Goal: Task Accomplishment & Management: Manage account settings

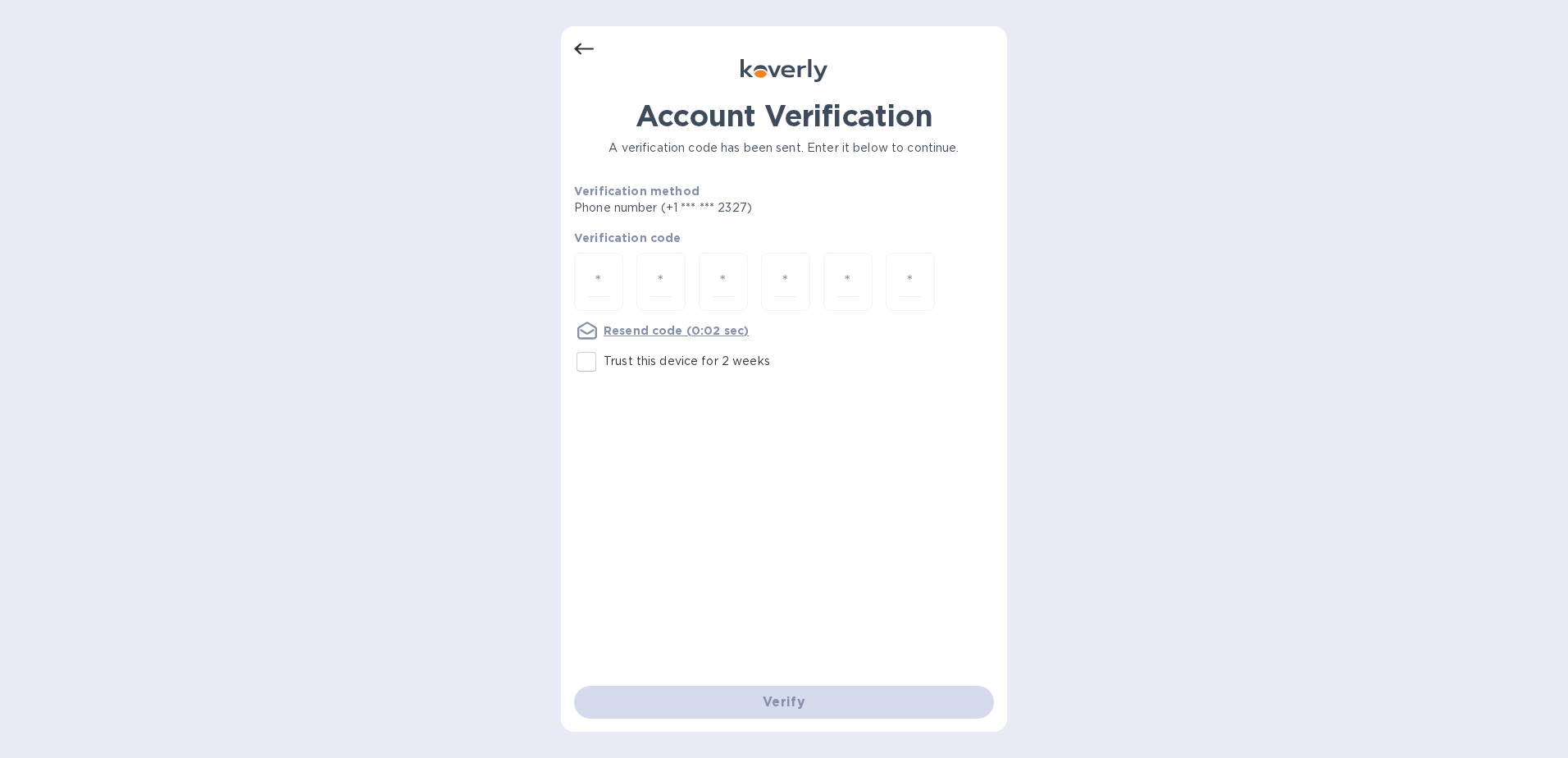
click at [586, 44] on icon at bounding box center [583, 49] width 19 height 19
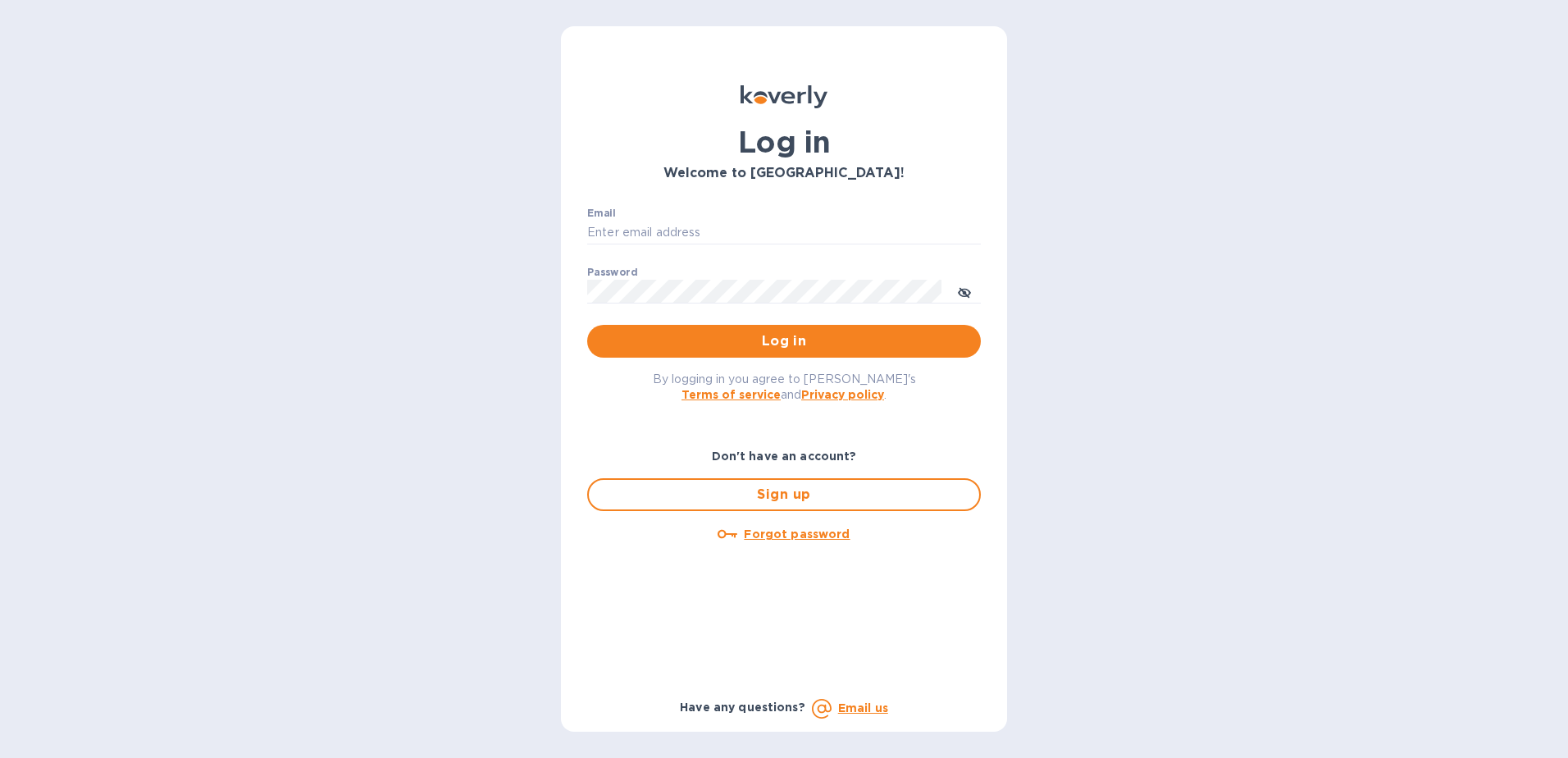
type input "[EMAIL_ADDRESS][DOMAIN_NAME]"
click at [801, 534] on u "Forgot password" at bounding box center [797, 534] width 106 height 14
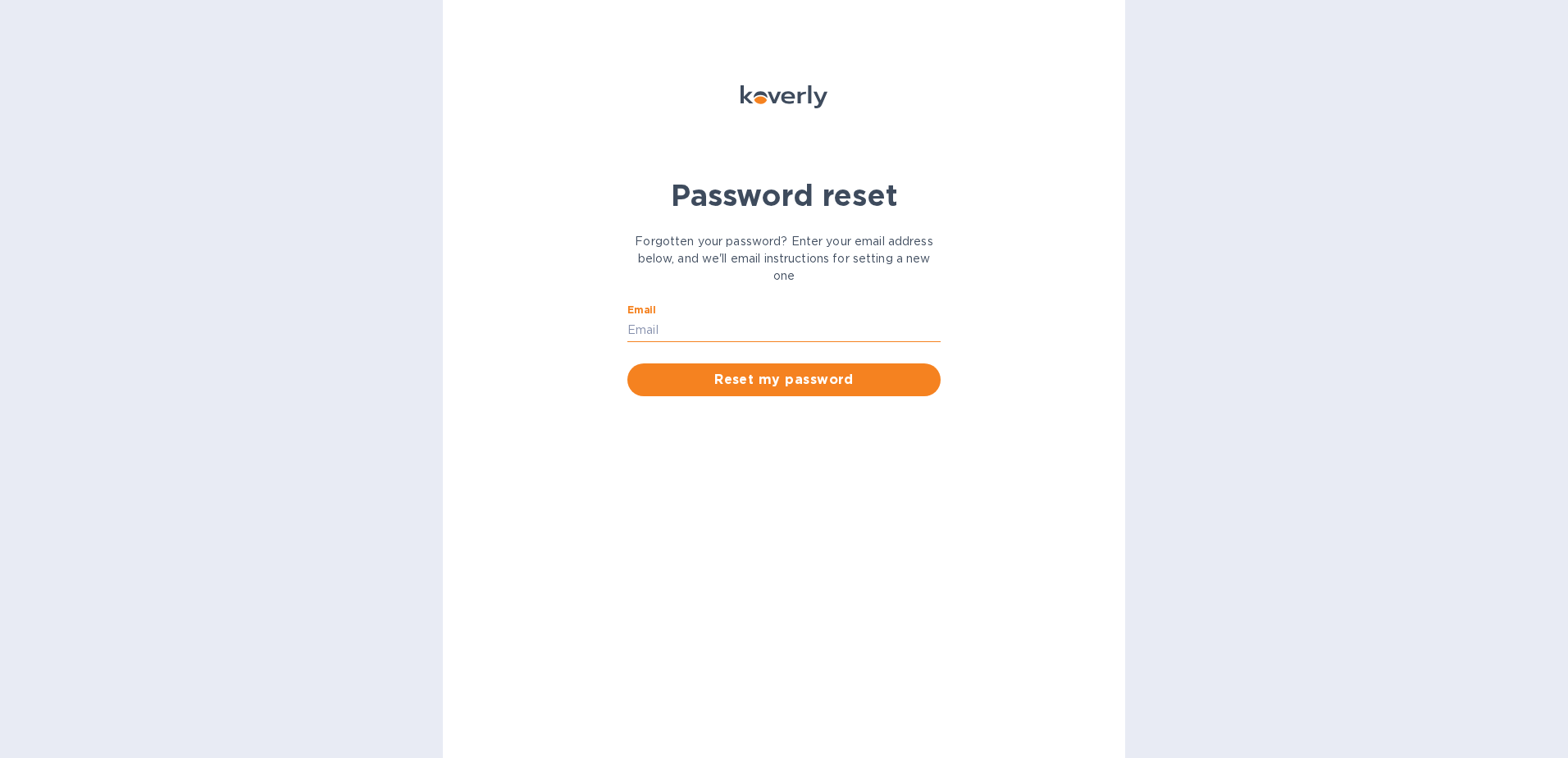
click at [671, 318] on input "Email" at bounding box center [784, 329] width 313 height 25
click at [665, 327] on input "Email" at bounding box center [784, 329] width 313 height 25
type input "FSHOBE@GOLDENRAMIMPORTS.COM"
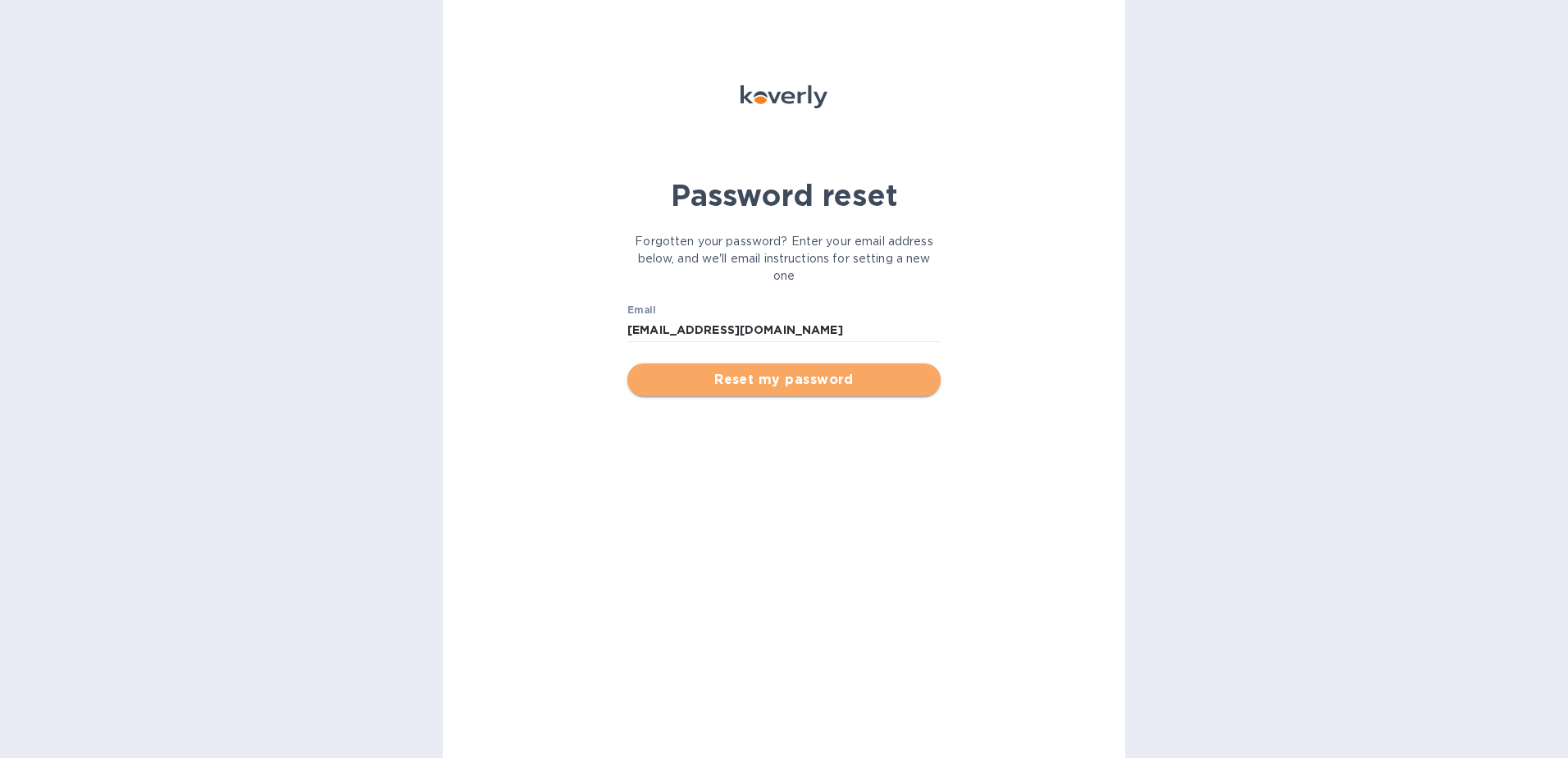
click at [737, 378] on span "Reset my password" at bounding box center [784, 379] width 287 height 19
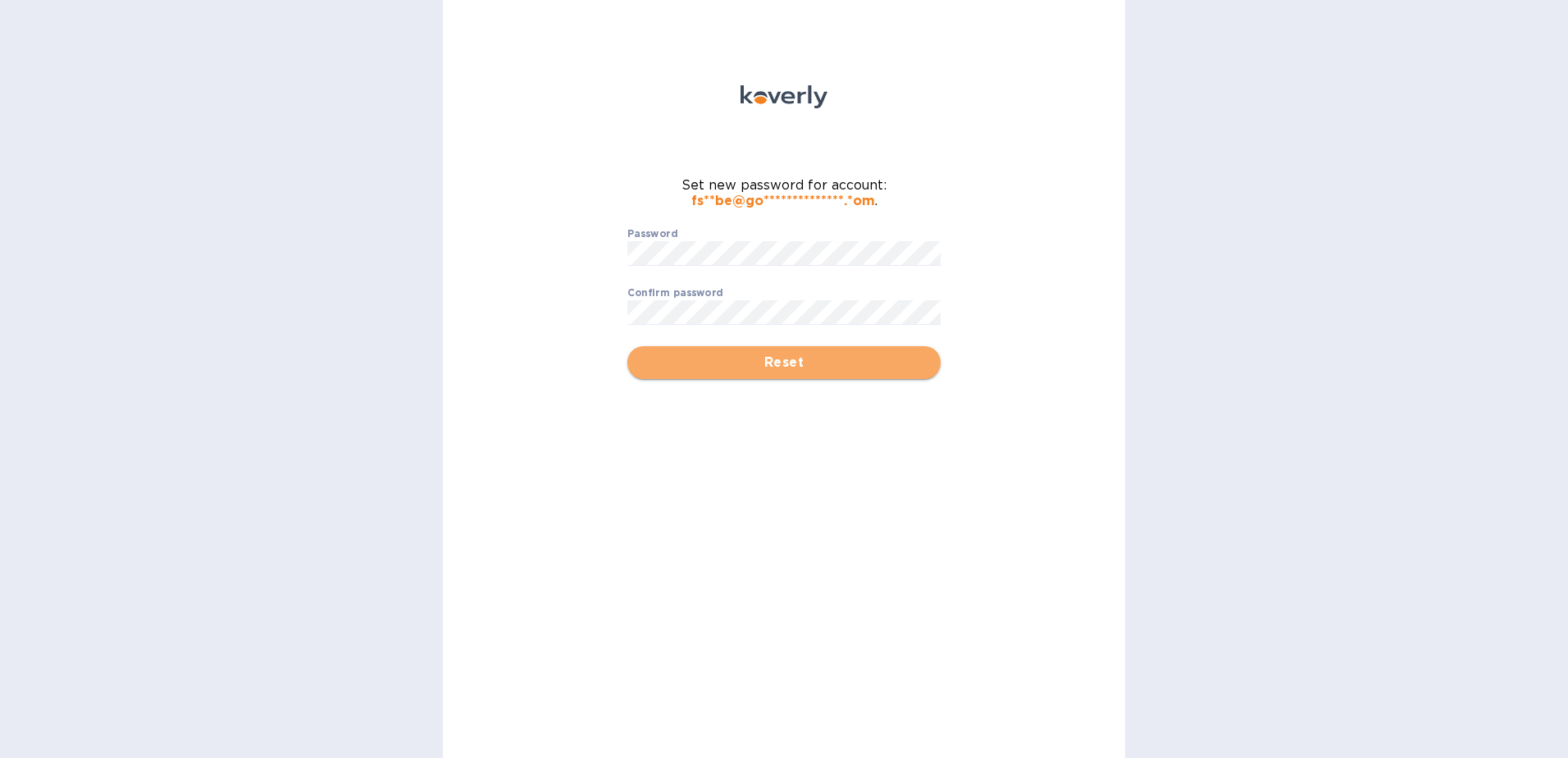
click at [655, 373] on button "Reset" at bounding box center [784, 362] width 313 height 33
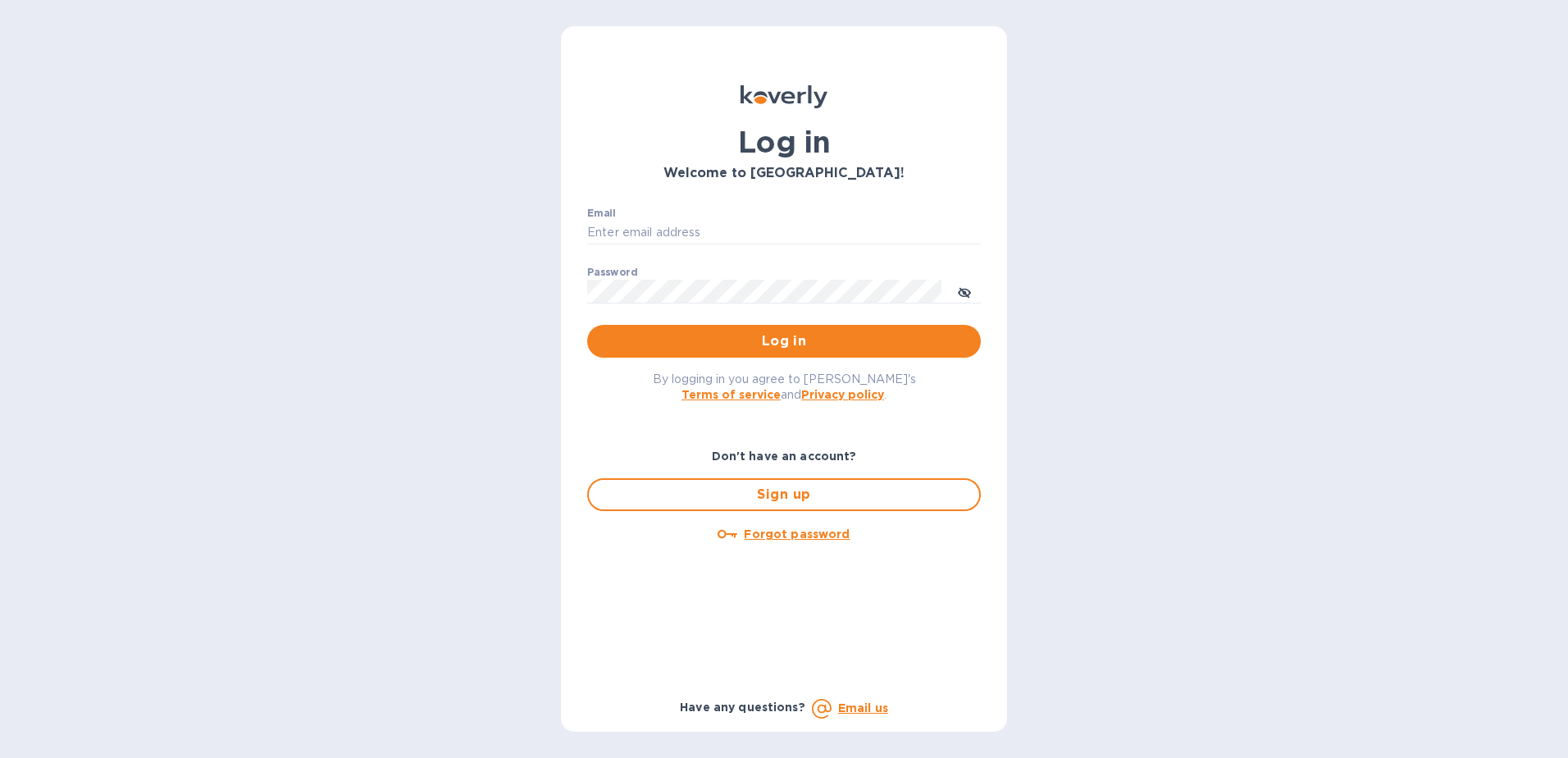
type input "[EMAIL_ADDRESS][DOMAIN_NAME]"
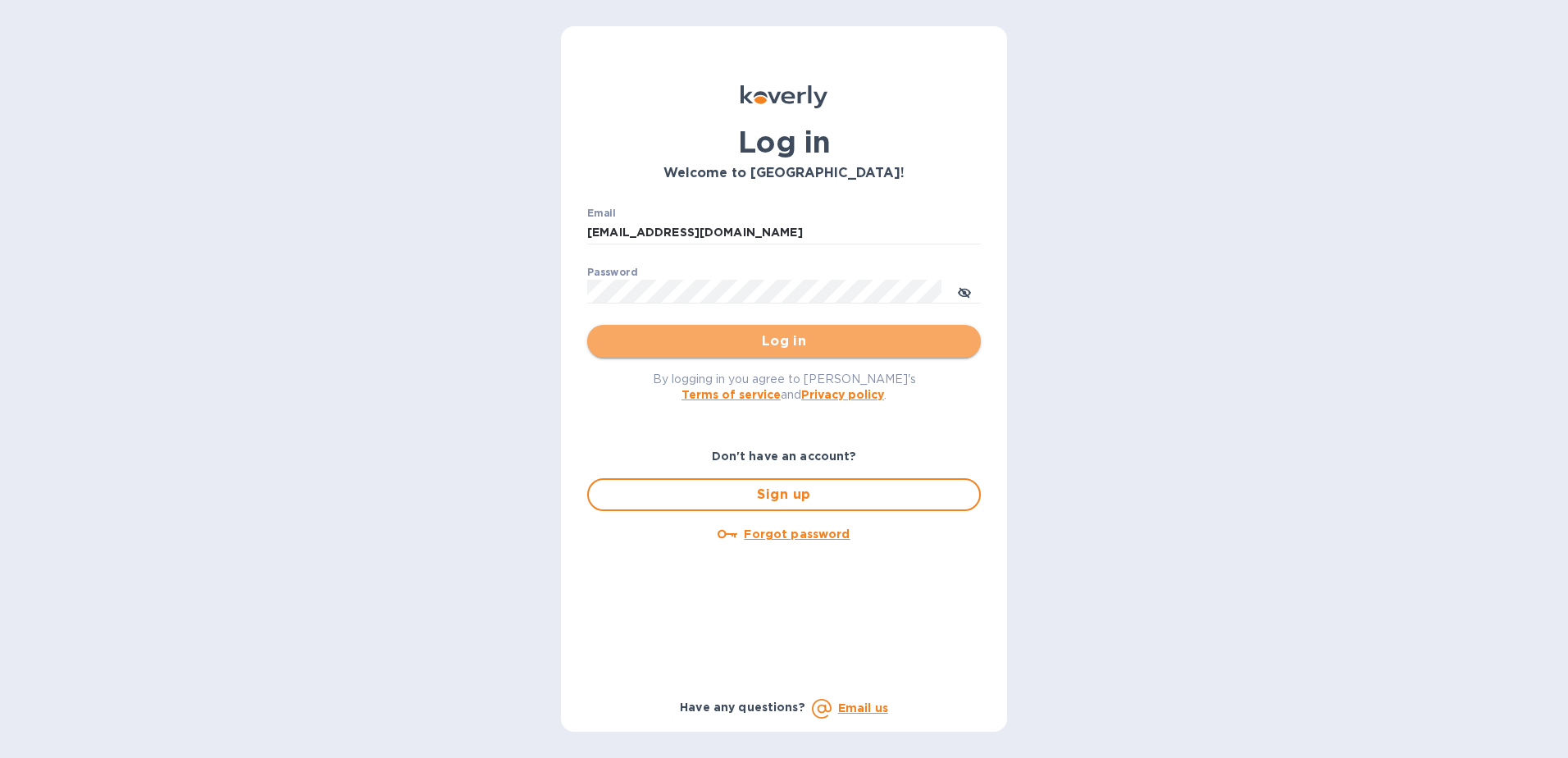
click at [772, 335] on span "Log in" at bounding box center [784, 340] width 367 height 19
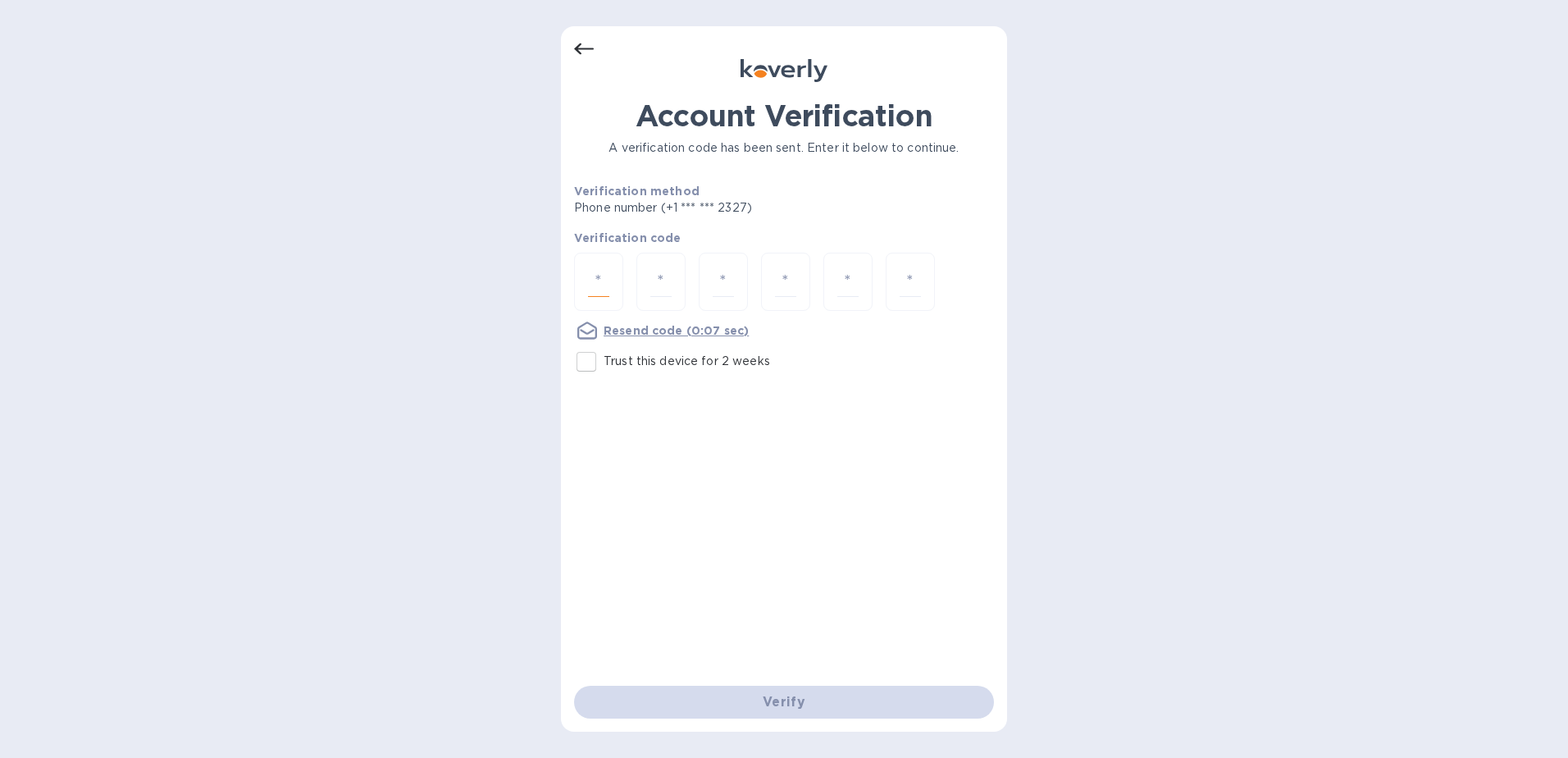
click at [600, 276] on input "number" at bounding box center [599, 282] width 21 height 30
type input "9"
type input "1"
type input "2"
type input "5"
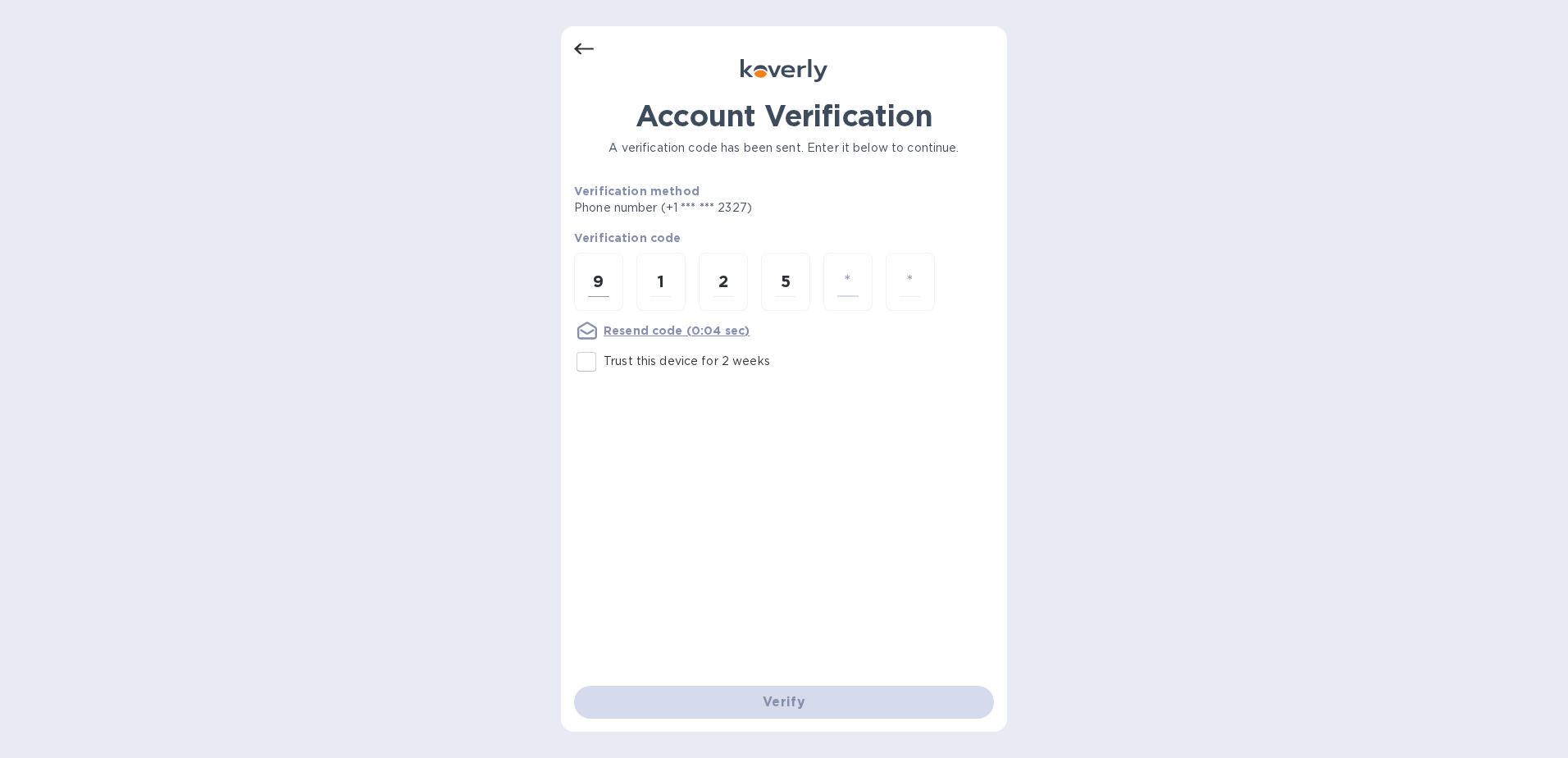
type input "2"
type input "7"
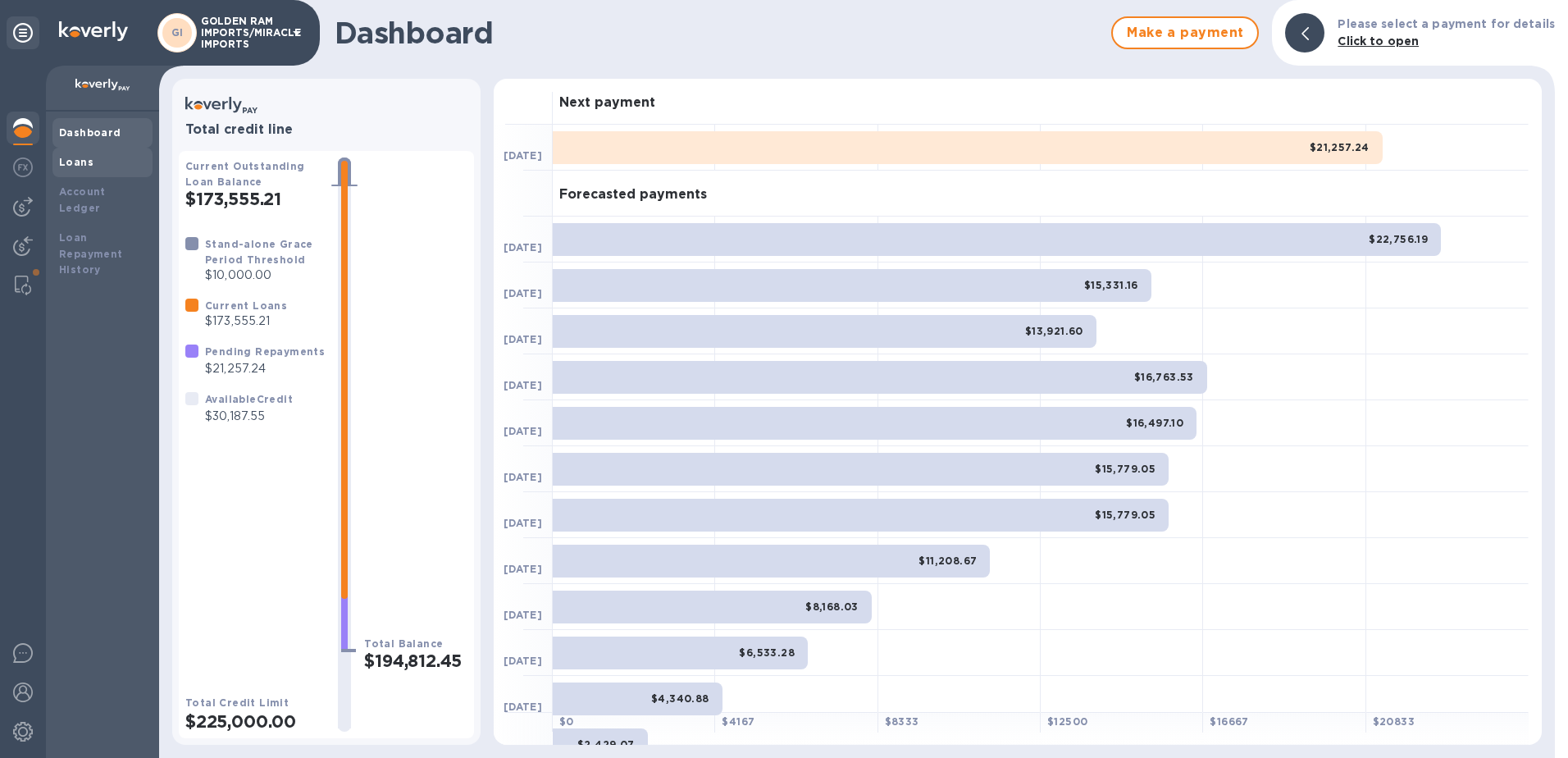
click at [73, 157] on b "Loans" at bounding box center [76, 162] width 35 height 13
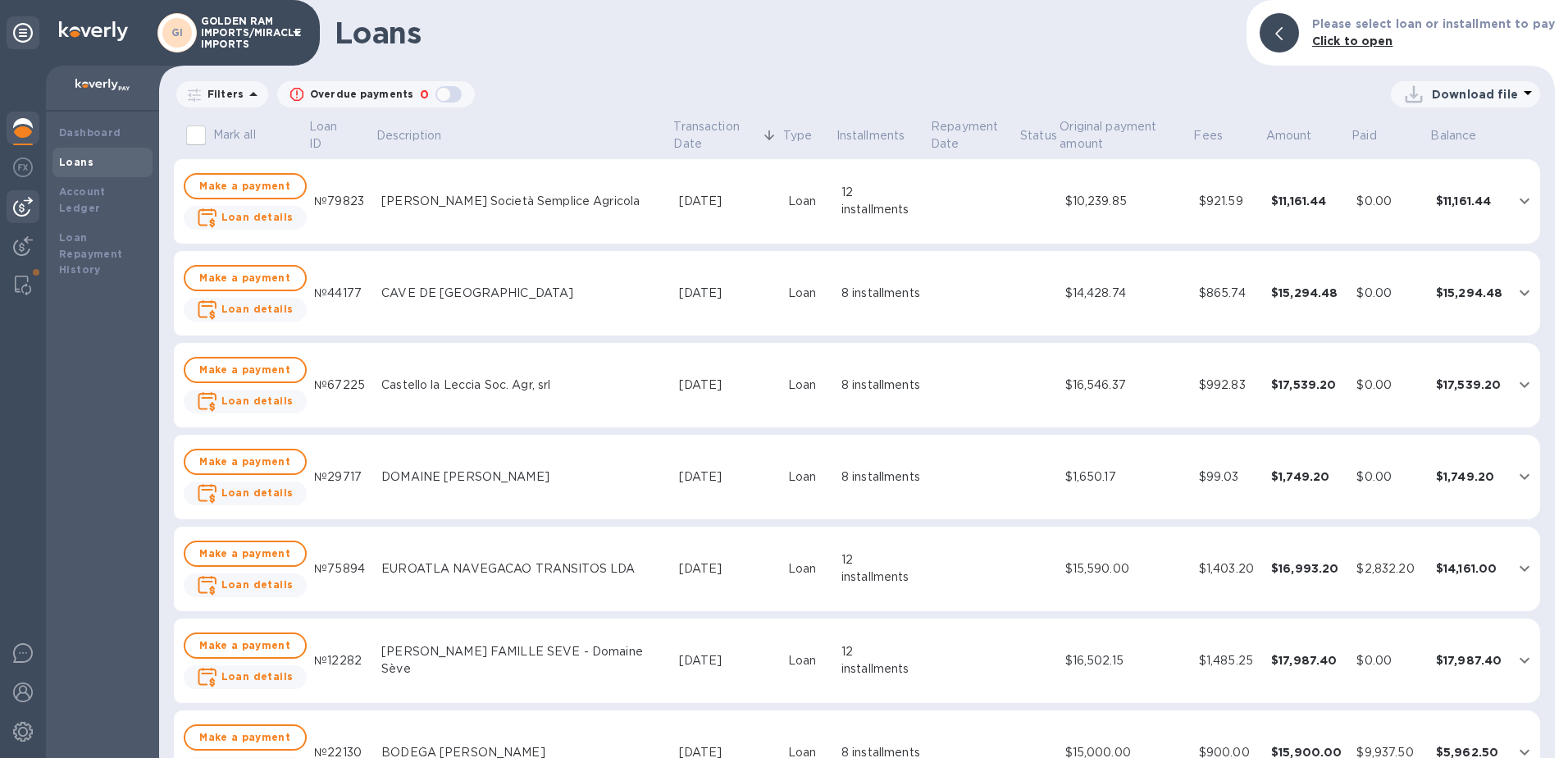
click at [25, 207] on img at bounding box center [23, 207] width 19 height 19
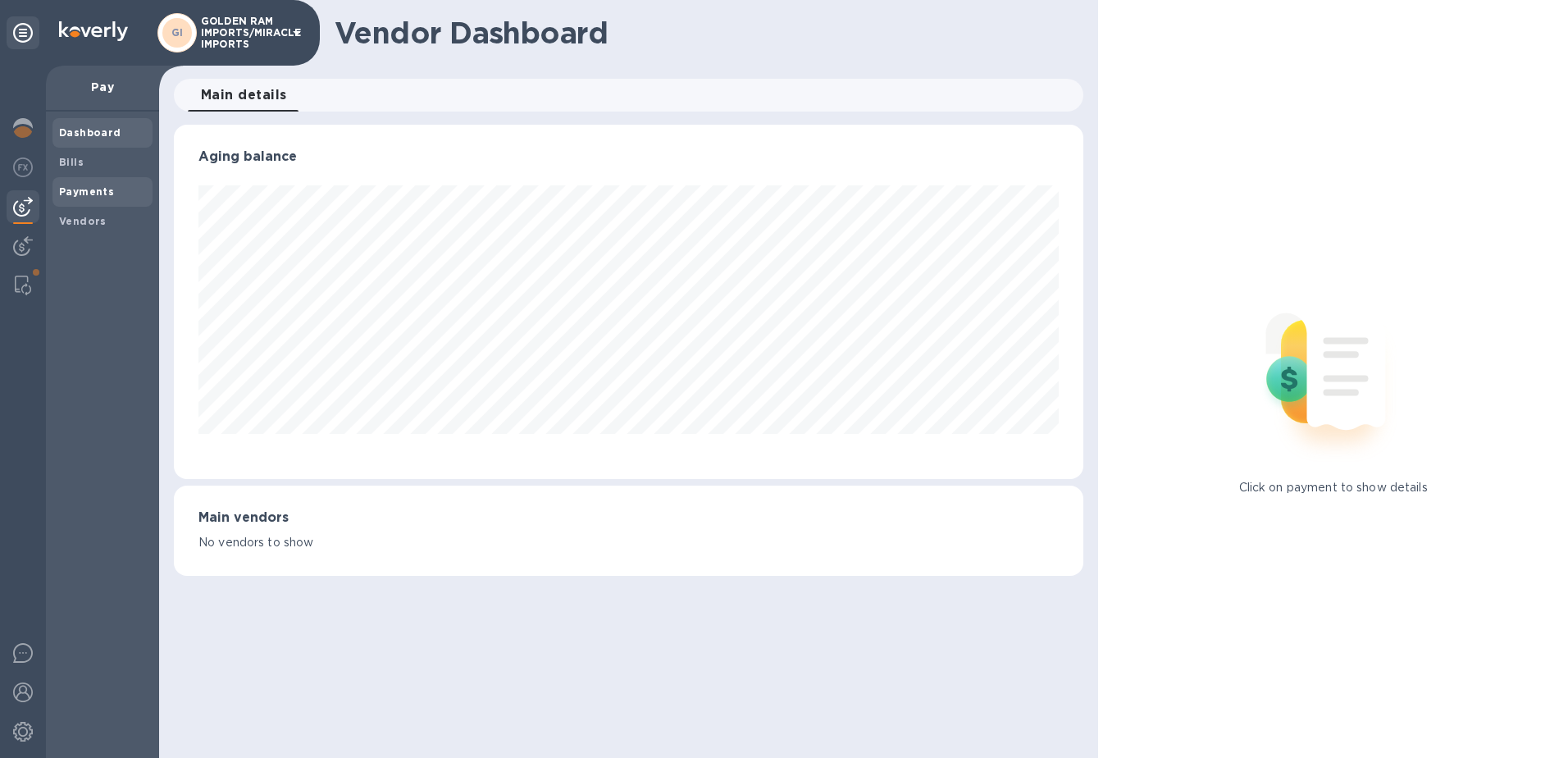
scroll to position [355, 910]
click at [79, 188] on b "Payments" at bounding box center [86, 191] width 55 height 13
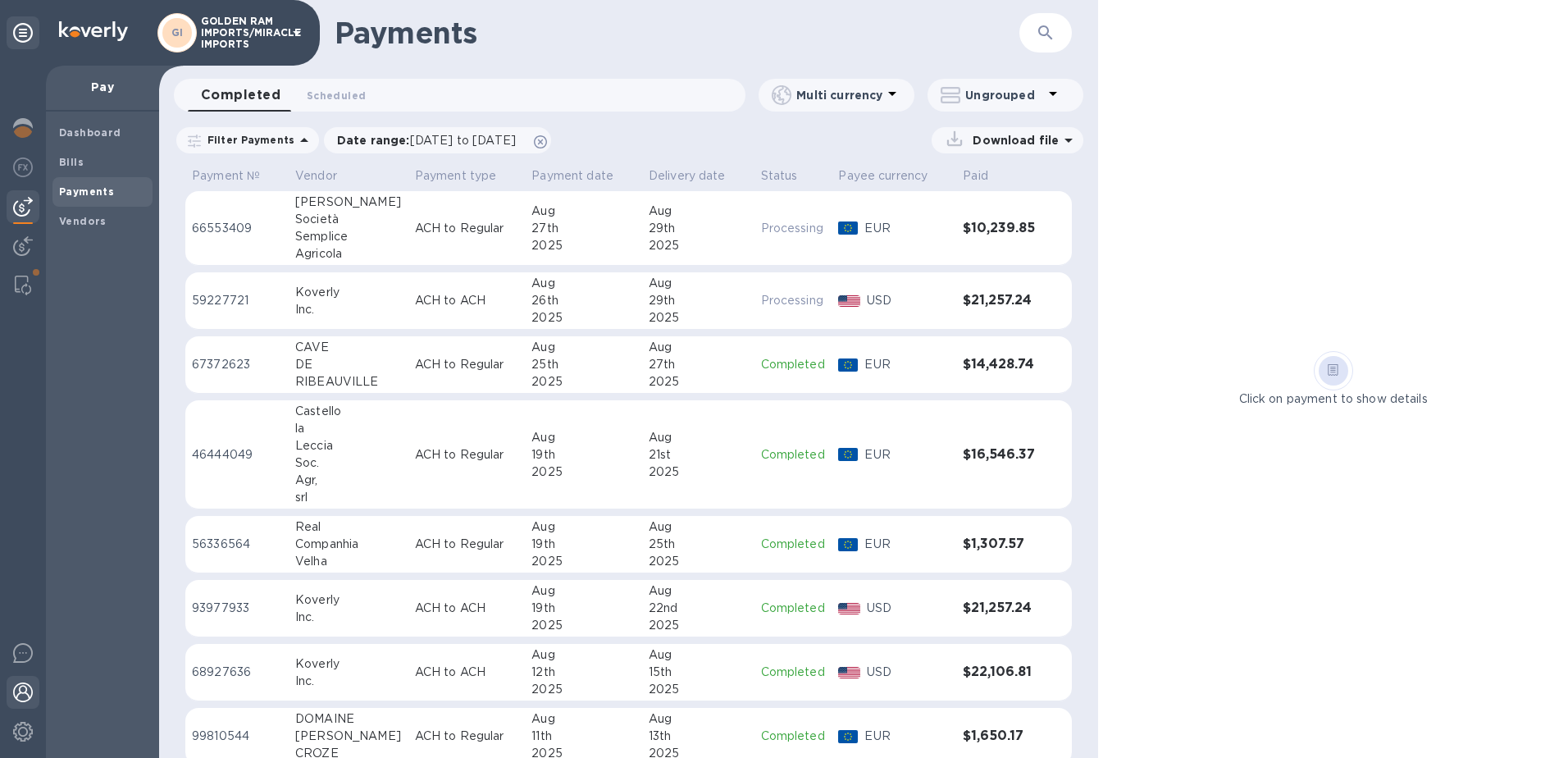
click at [20, 700] on img at bounding box center [23, 692] width 19 height 19
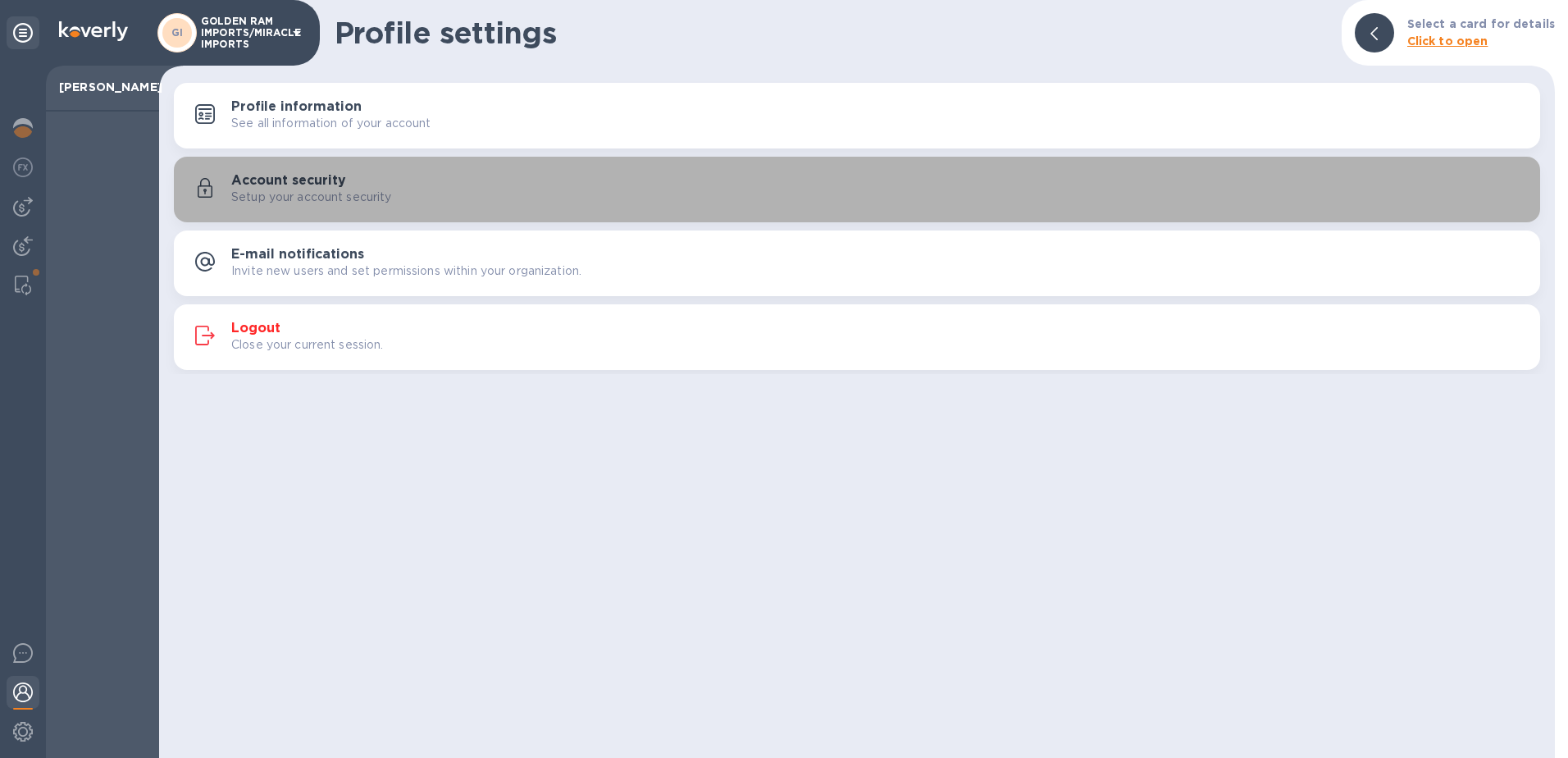
click at [291, 182] on h3 "Account security" at bounding box center [289, 180] width 115 height 15
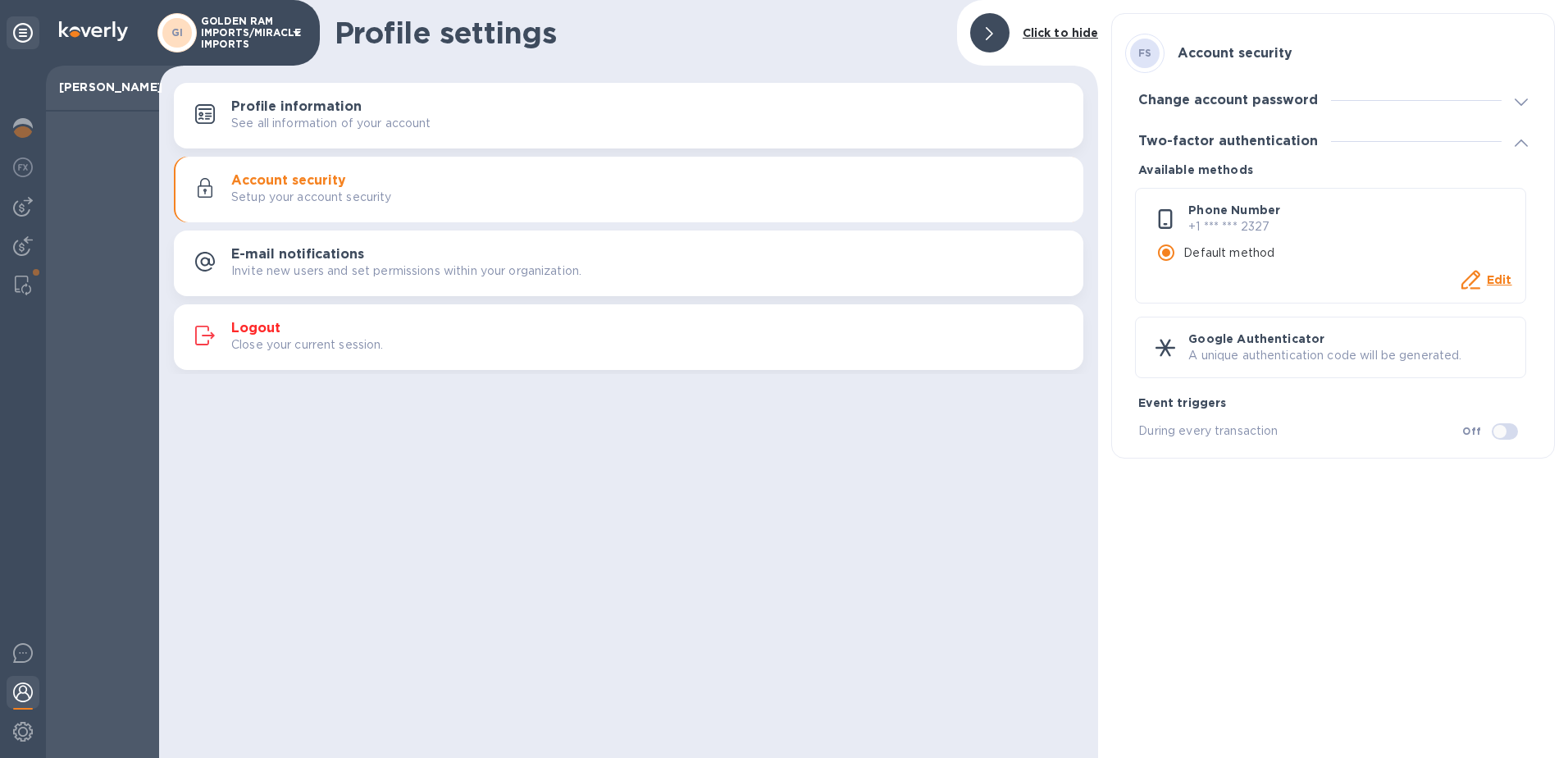
click at [1276, 136] on h3 "Two-factor authentication" at bounding box center [1228, 141] width 179 height 15
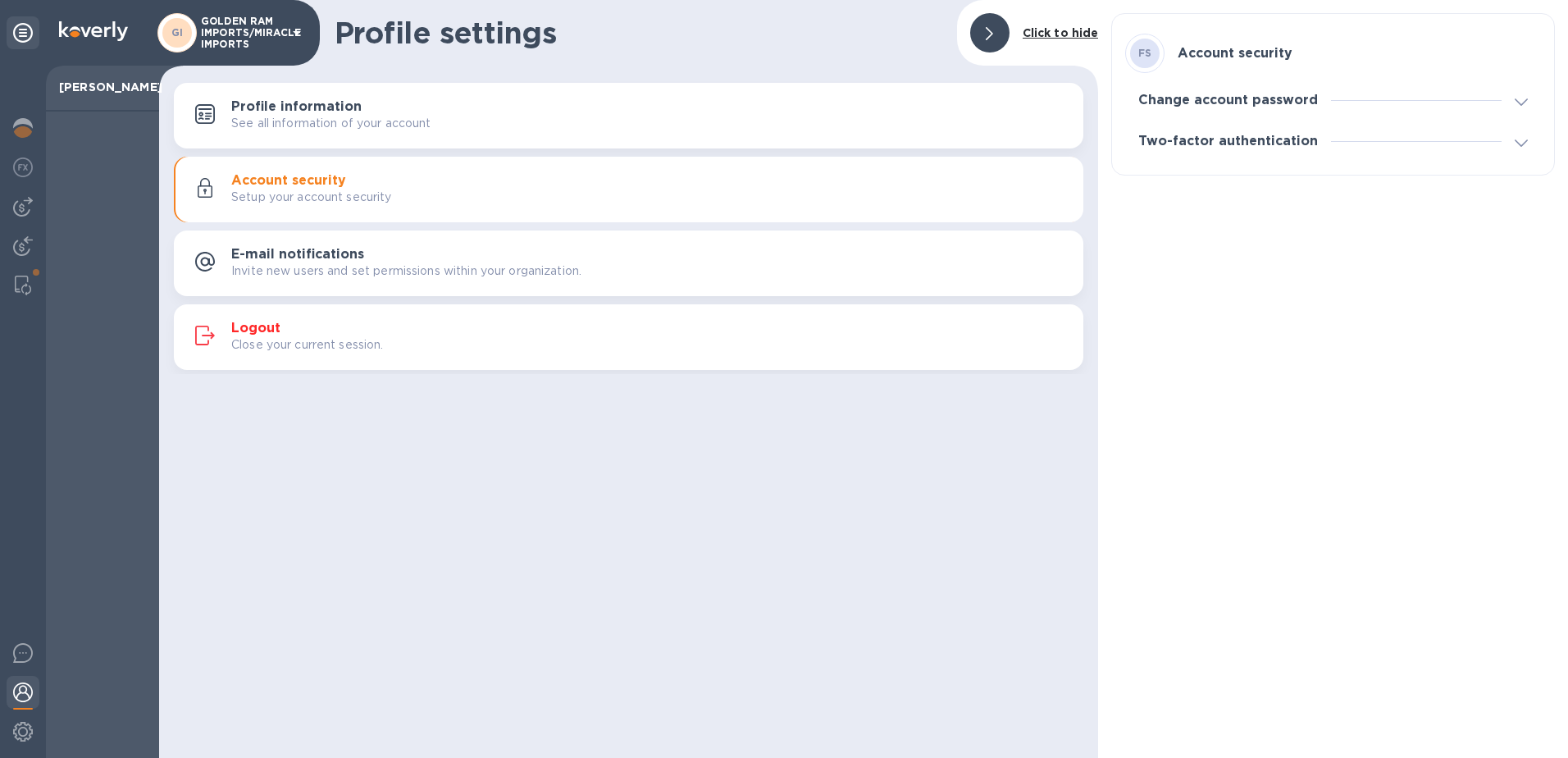
click at [1276, 136] on h3 "Two-factor authentication" at bounding box center [1228, 141] width 179 height 15
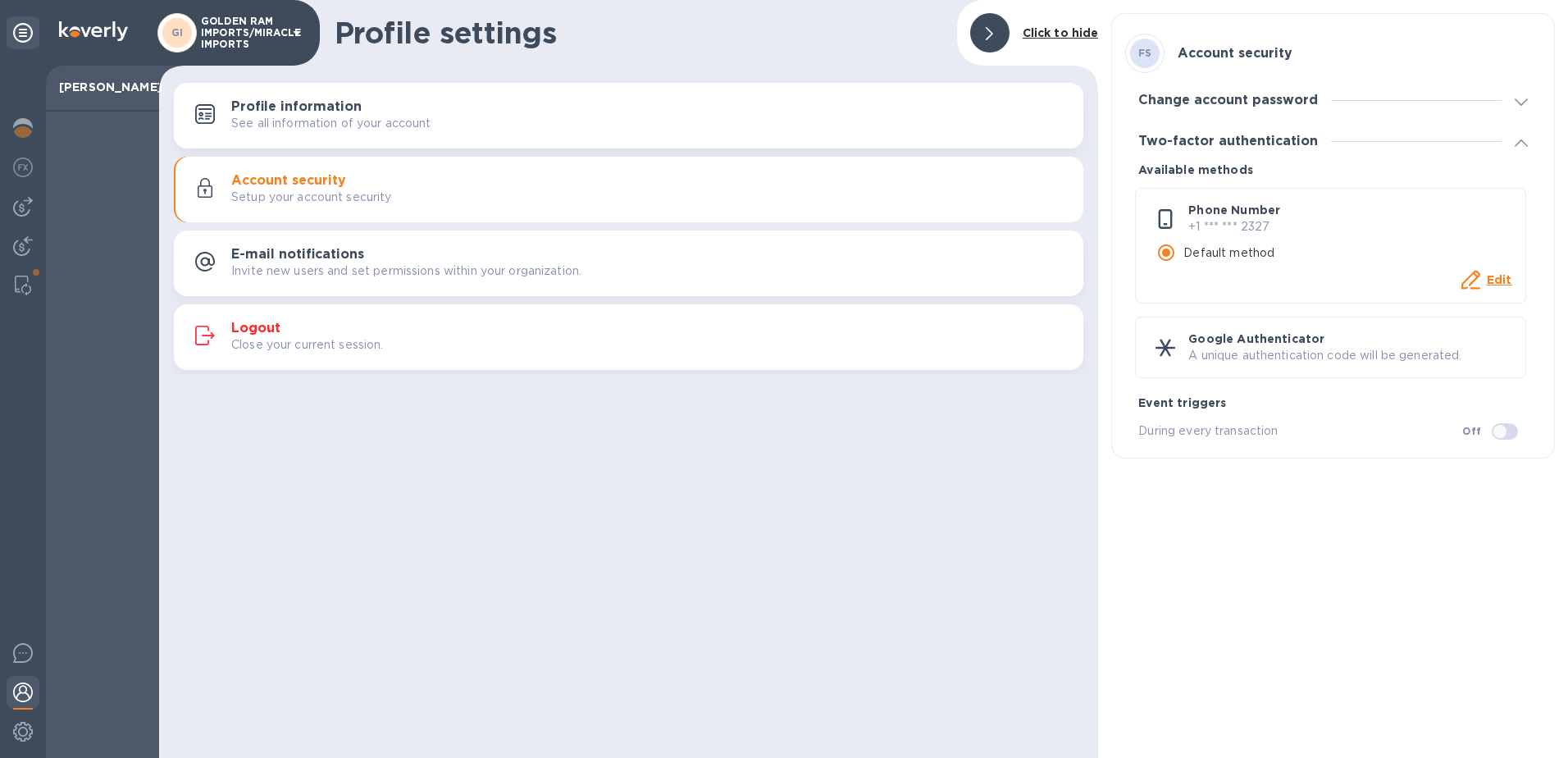
click at [1532, 147] on div at bounding box center [1521, 141] width 40 height 16
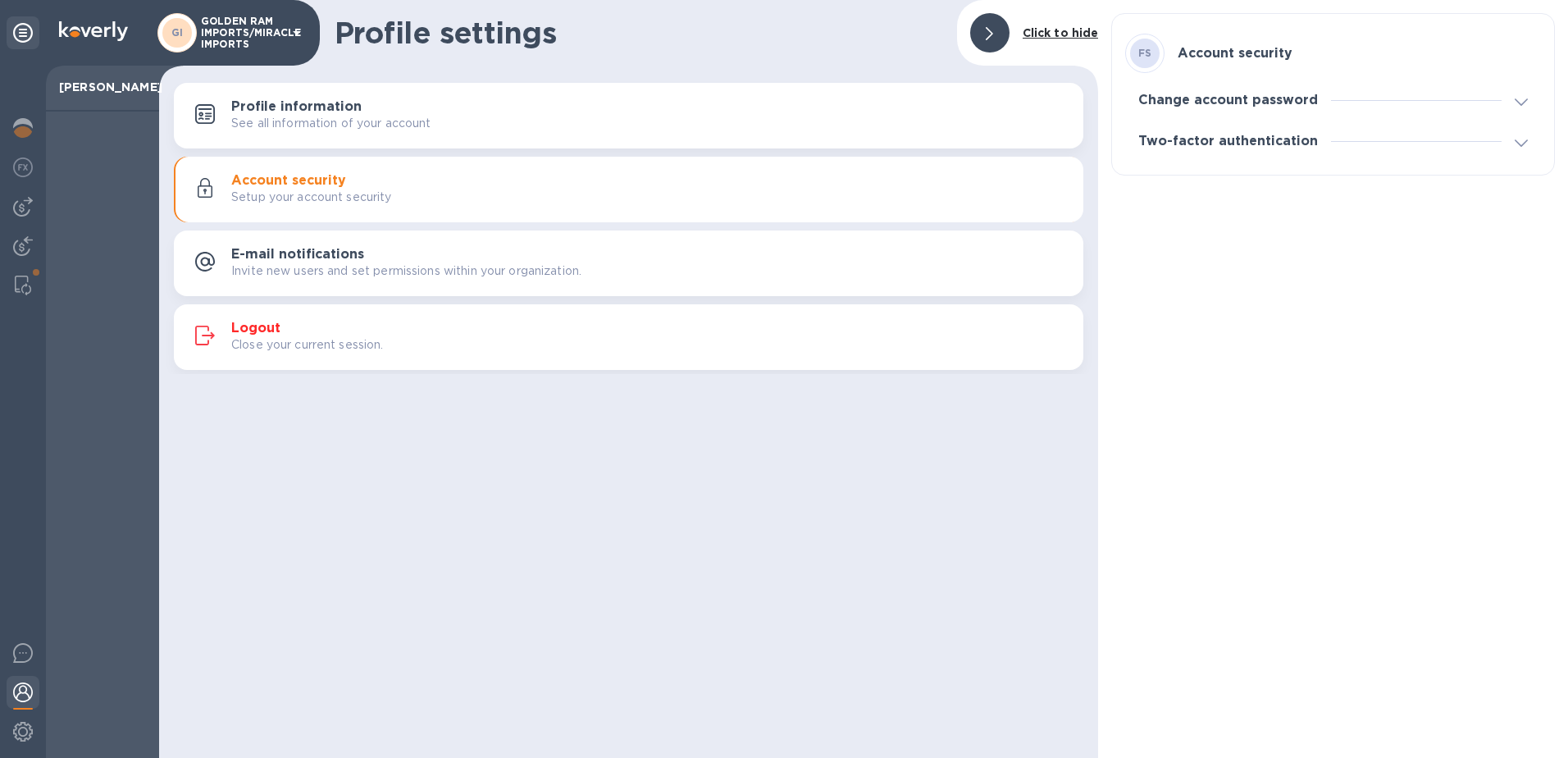
click at [1532, 147] on div at bounding box center [1521, 141] width 40 height 16
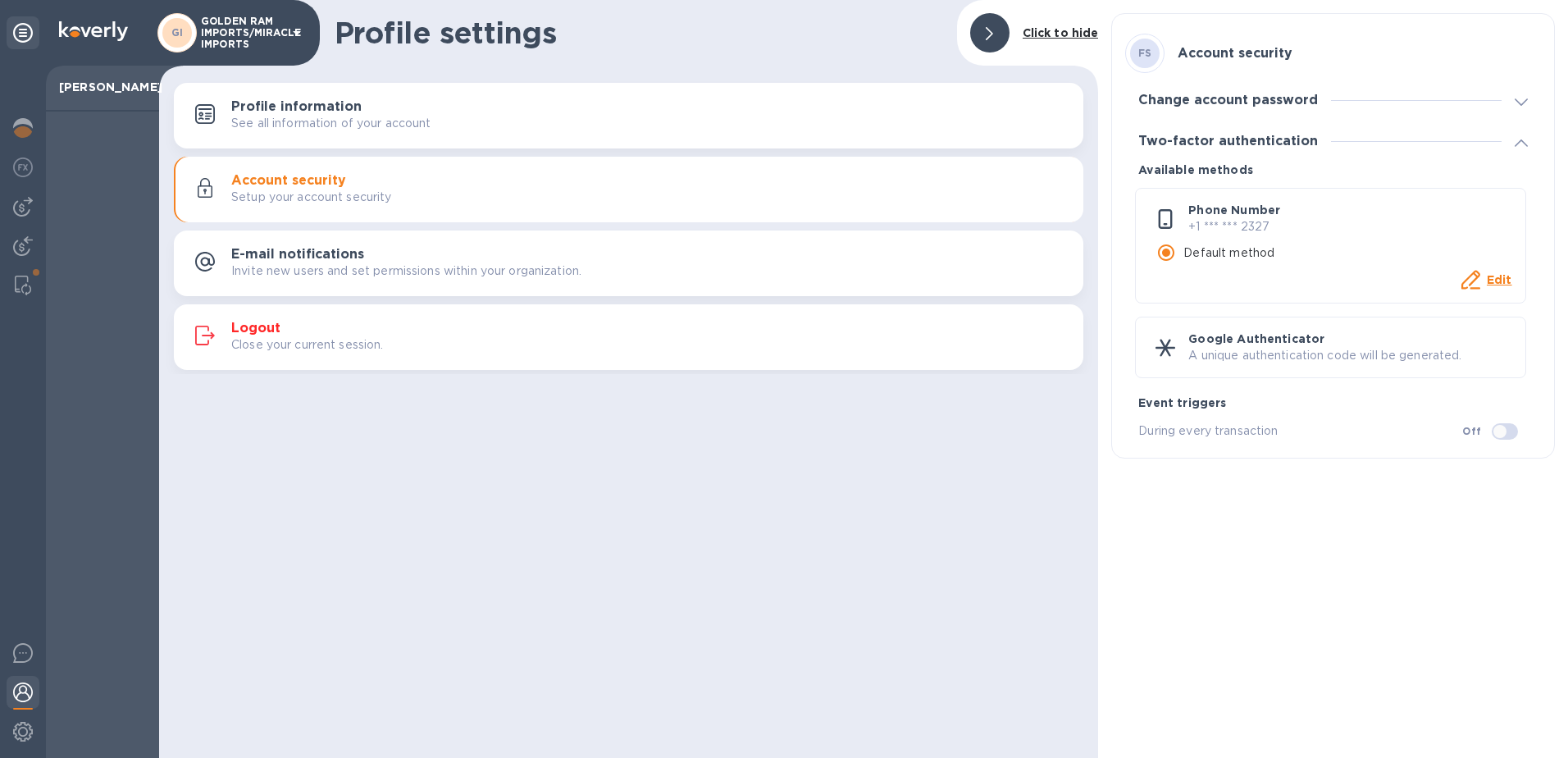
click at [1521, 98] on icon at bounding box center [1521, 102] width 14 height 8
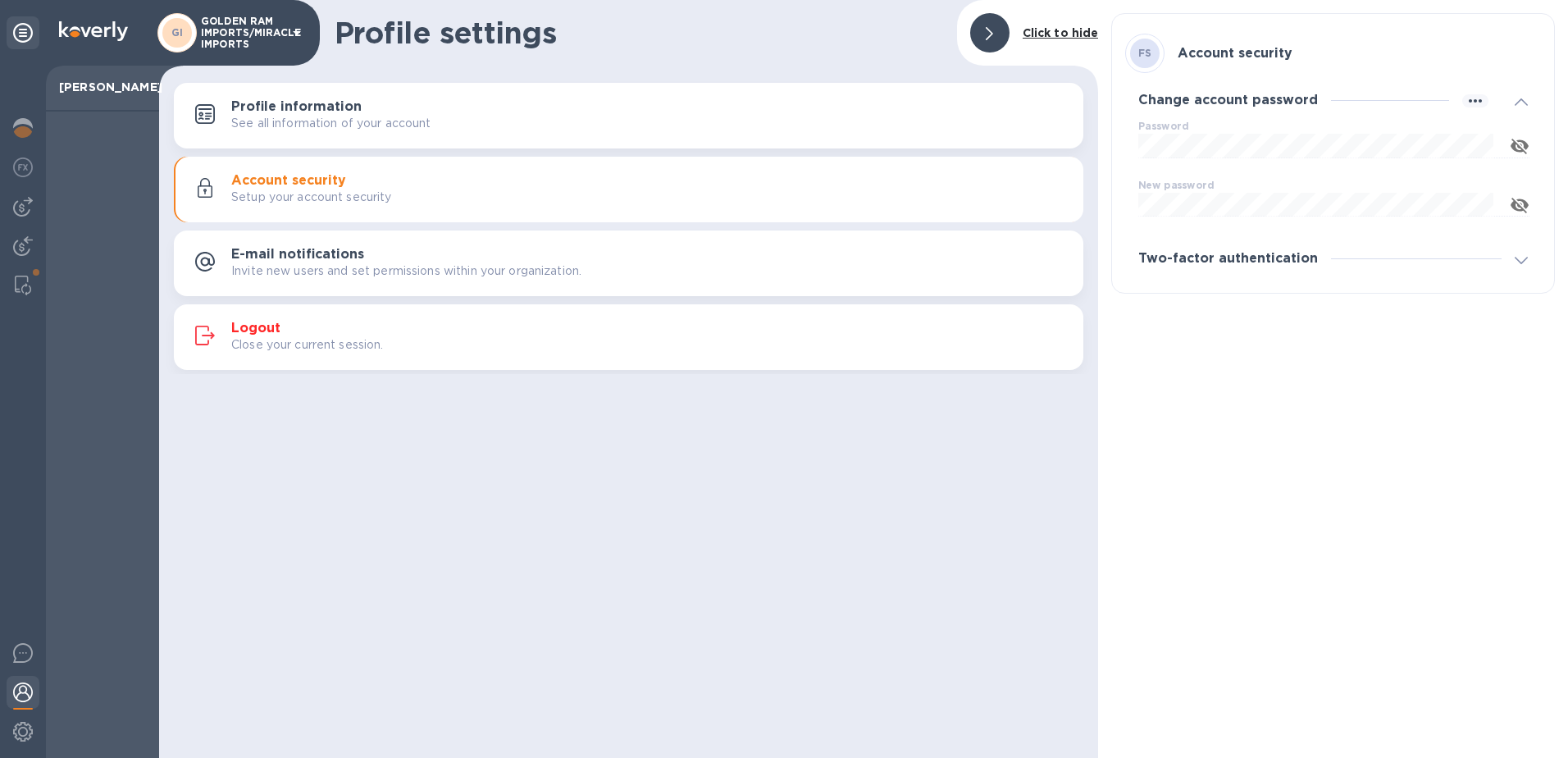
click at [1521, 98] on icon at bounding box center [1521, 102] width 14 height 8
click at [1521, 135] on span at bounding box center [1521, 141] width 14 height 15
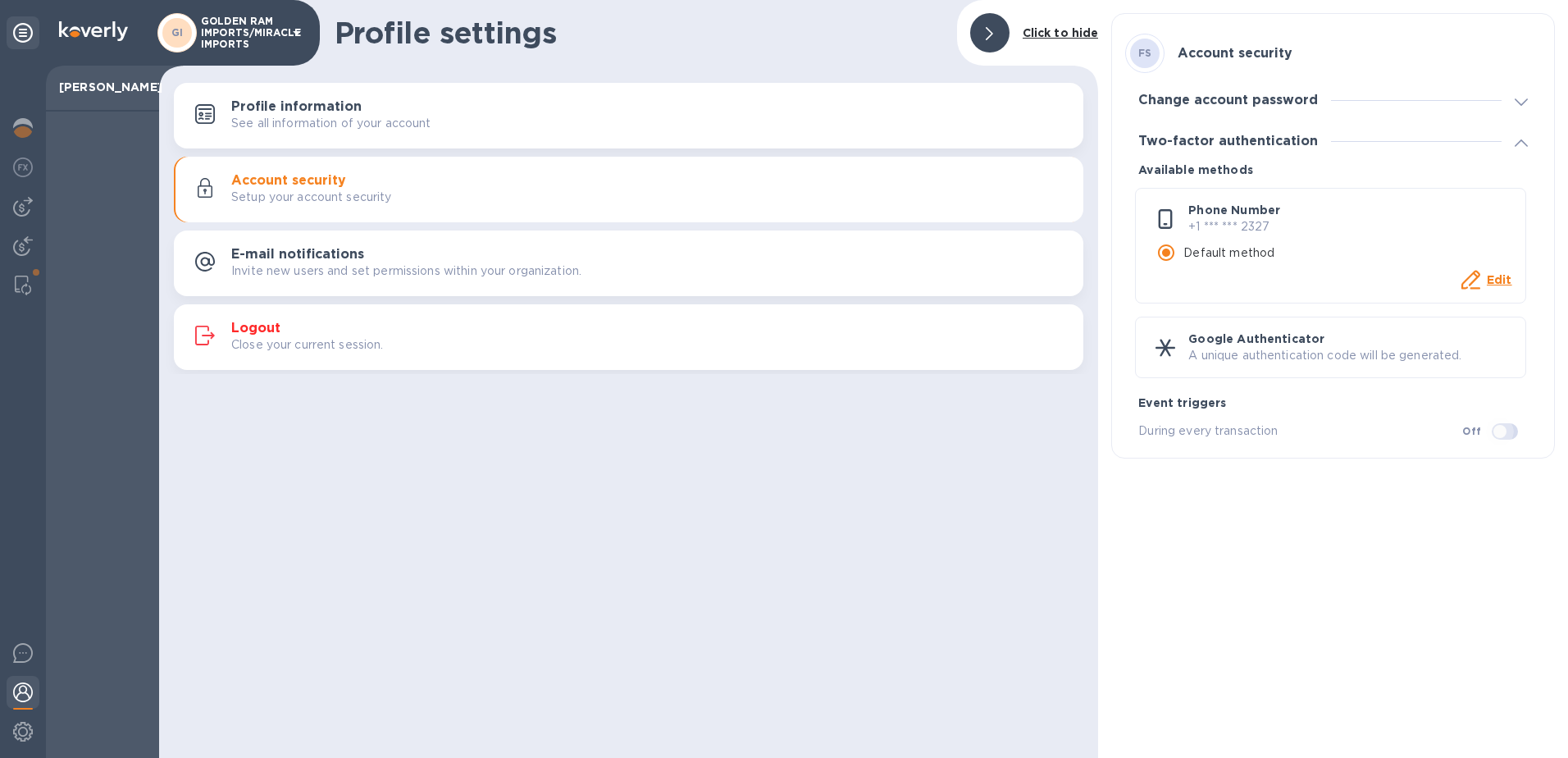
click at [1493, 435] on input "checkbox" at bounding box center [1500, 431] width 84 height 28
click at [1349, 542] on div "FS Account security Change account password Password ​ New password ​ Two-facto…" at bounding box center [1333, 379] width 470 height 758
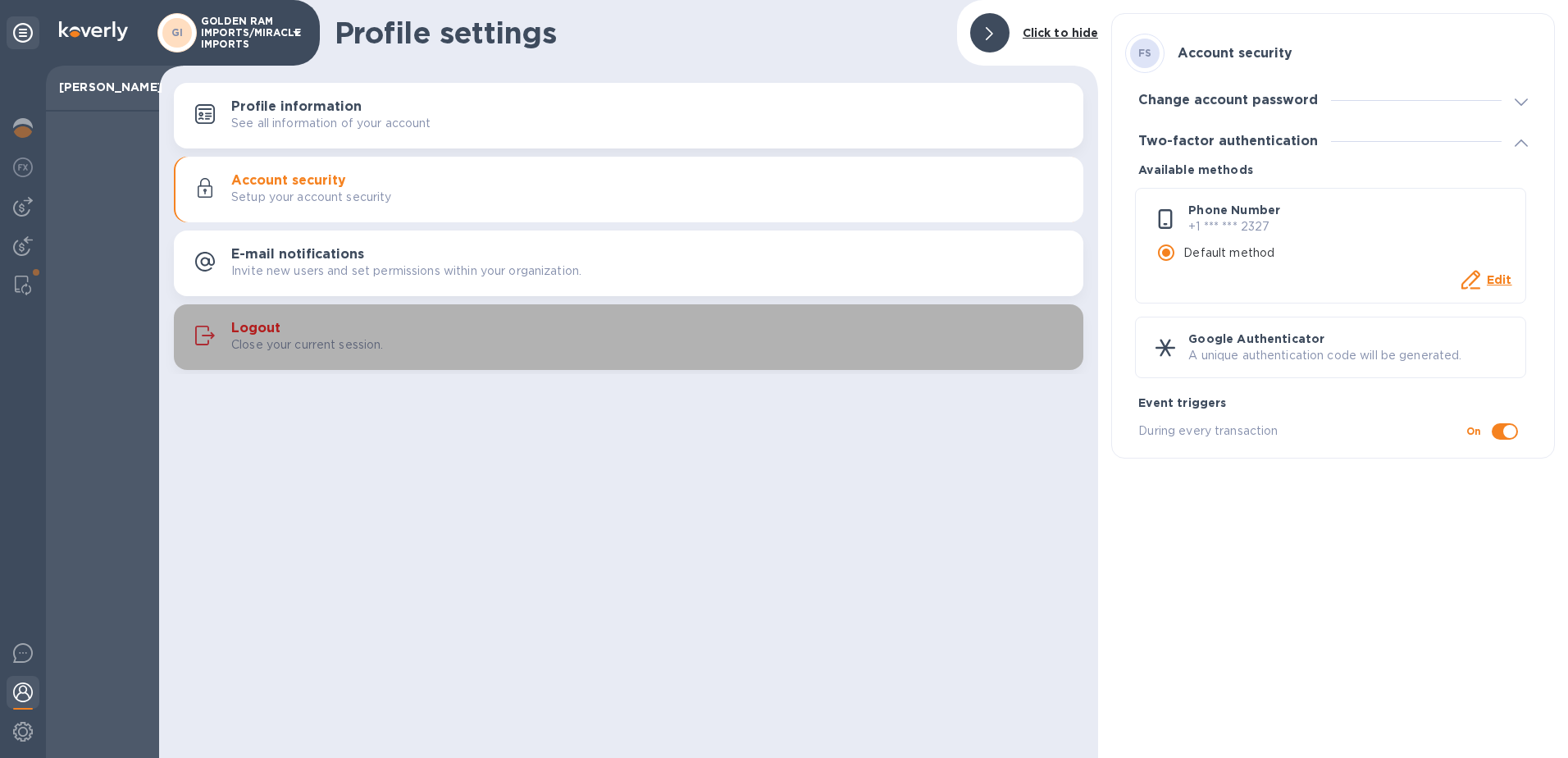
click at [250, 328] on h3 "Logout" at bounding box center [256, 329] width 49 height 15
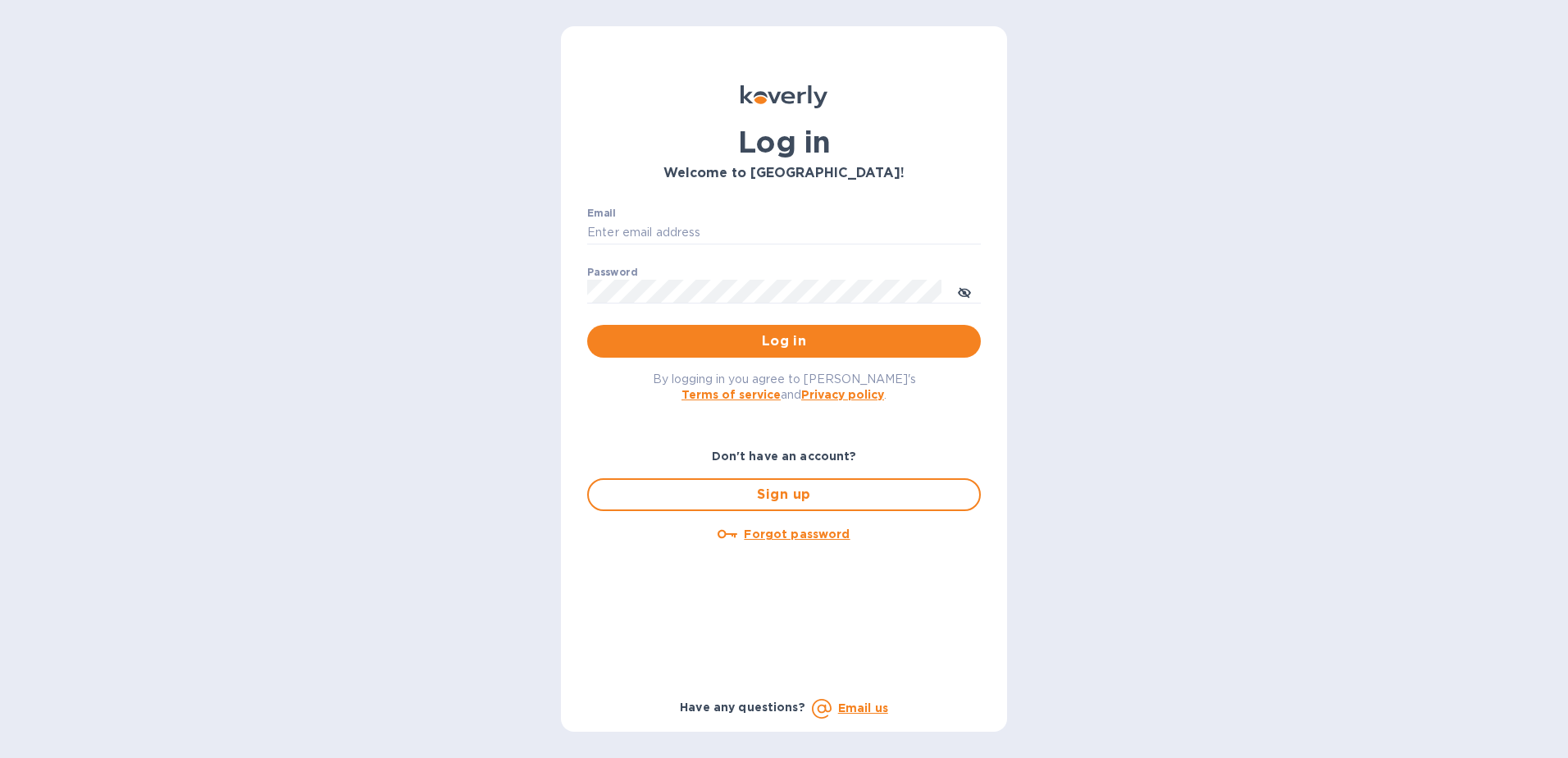
type input "[EMAIL_ADDRESS][DOMAIN_NAME]"
